Goal: Transaction & Acquisition: Purchase product/service

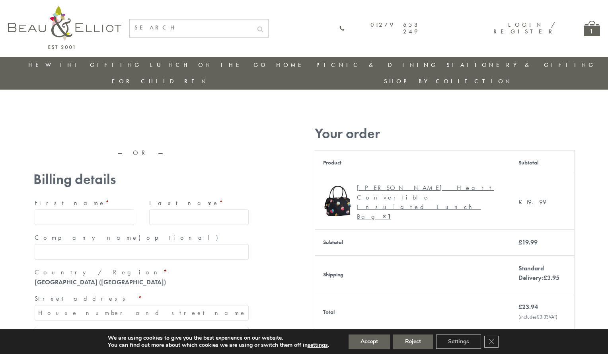
type input "[EMAIL_ADDRESS][DOMAIN_NAME]"
type input "[PERSON_NAME]"
type input "23, [GEOGRAPHIC_DATA], [GEOGRAPHIC_DATA]"
type input "[GEOGRAPHIC_DATA]"
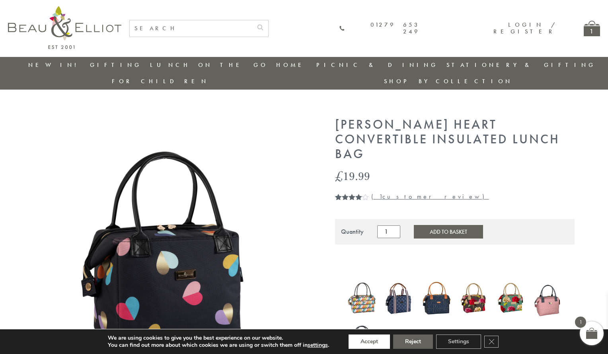
click at [369, 341] on button "Accept" at bounding box center [368, 341] width 41 height 14
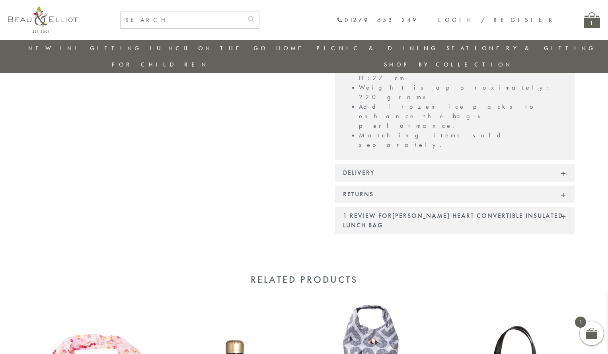
scroll to position [681, 0]
